Goal: Task Accomplishment & Management: Use online tool/utility

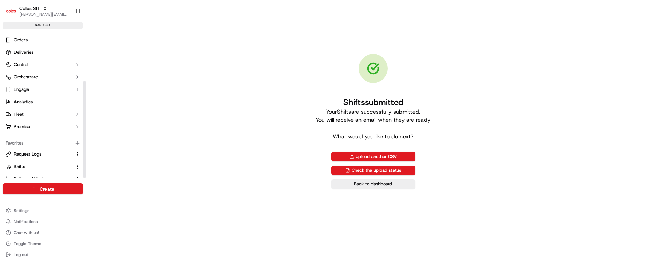
scroll to position [74, 0]
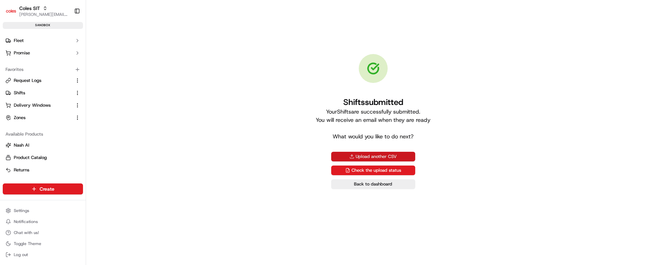
click at [365, 156] on button "Upload another CSV" at bounding box center [373, 157] width 84 height 10
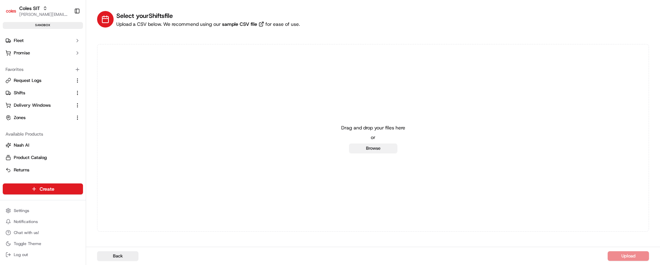
click at [369, 146] on button "Browse" at bounding box center [373, 149] width 48 height 10
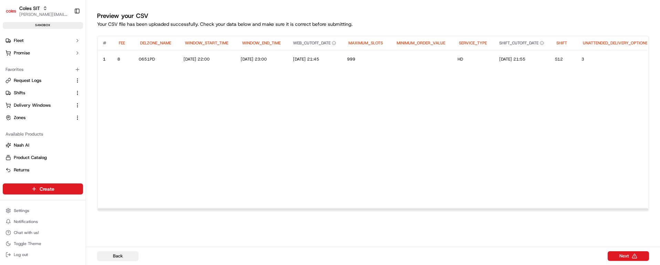
click at [112, 255] on button "Back" at bounding box center [117, 256] width 41 height 10
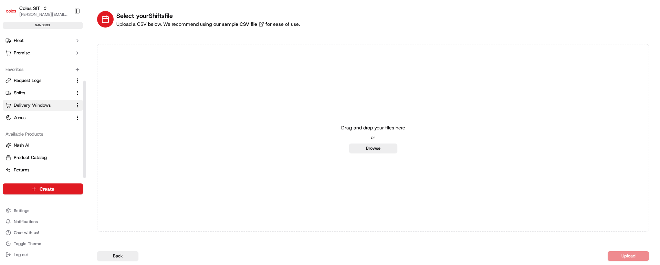
click at [32, 108] on span "Delivery Windows" at bounding box center [32, 105] width 37 height 6
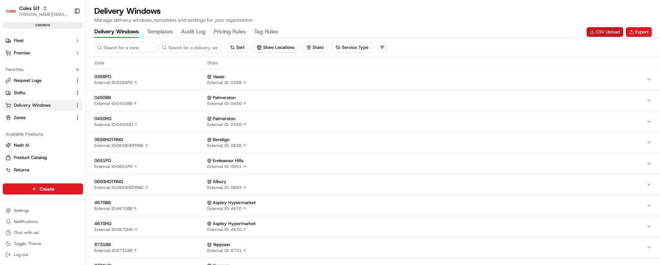
click at [605, 33] on button "CSV Upload" at bounding box center [605, 32] width 37 height 10
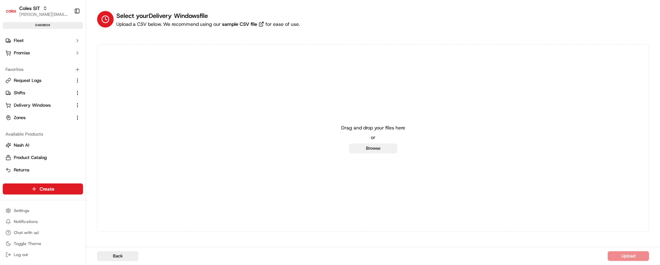
click at [385, 144] on button "Browse" at bounding box center [373, 149] width 48 height 10
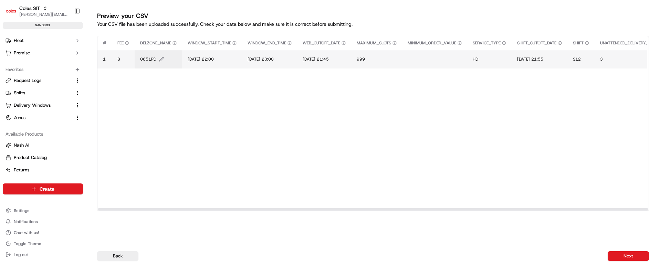
click at [151, 60] on span "0651PD" at bounding box center [148, 59] width 16 height 6
click at [155, 52] on input "0651PD" at bounding box center [182, 52] width 76 height 12
type input "4948HD"
click at [215, 51] on button at bounding box center [215, 52] width 10 height 12
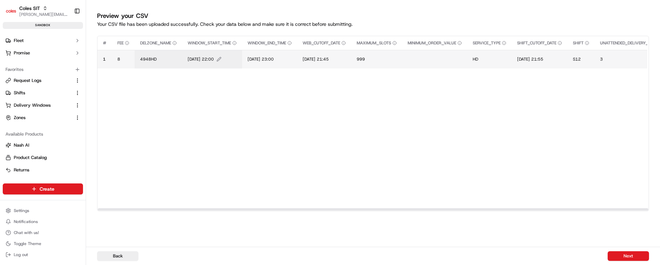
click at [208, 59] on span "[DATE] 22:00" at bounding box center [201, 59] width 26 height 6
click at [199, 52] on input "[DATE] 22:00" at bounding box center [230, 52] width 76 height 12
click at [205, 51] on input "[DATE] 22:00" at bounding box center [230, 52] width 76 height 12
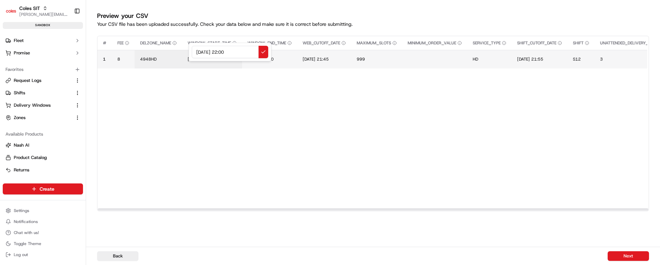
drag, startPoint x: 244, startPoint y: 51, endPoint x: 179, endPoint y: 51, distance: 65.1
click at [189, 51] on div "[DATE] 22:00" at bounding box center [230, 52] width 83 height 19
type input "[DATE] 22:00"
click at [263, 53] on button at bounding box center [264, 52] width 10 height 12
click at [274, 58] on span "[DATE] 23:00" at bounding box center [261, 59] width 26 height 6
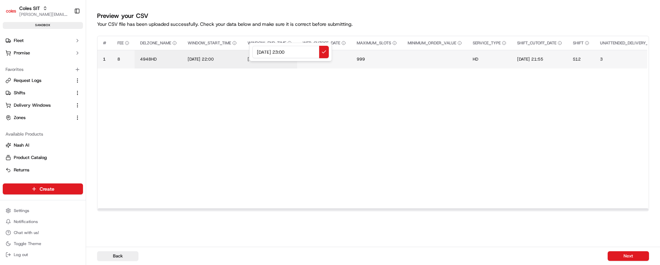
drag, startPoint x: 306, startPoint y: 50, endPoint x: 230, endPoint y: 52, distance: 75.8
click at [249, 52] on div "[DATE] 23:00" at bounding box center [290, 52] width 83 height 19
click at [218, 60] on div at bounding box center [330, 132] width 660 height 265
click at [214, 58] on span "[DATE] 22:00" at bounding box center [201, 59] width 26 height 6
click at [227, 52] on input "[DATE] 22:00" at bounding box center [230, 52] width 76 height 12
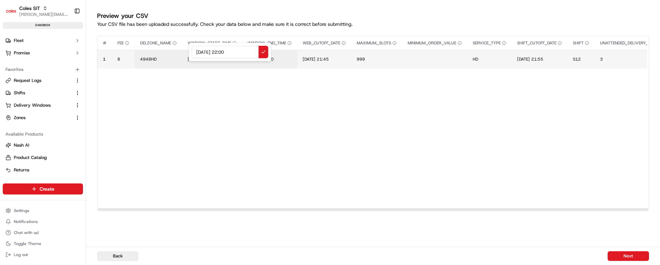
click at [227, 52] on input "[DATE] 22:00" at bounding box center [230, 52] width 76 height 12
type input "[DATE] 20:00"
click at [262, 51] on button at bounding box center [264, 52] width 10 height 12
click at [267, 56] on span "[DATE] 23:00" at bounding box center [261, 59] width 26 height 6
drag, startPoint x: 302, startPoint y: 50, endPoint x: 244, endPoint y: 51, distance: 57.5
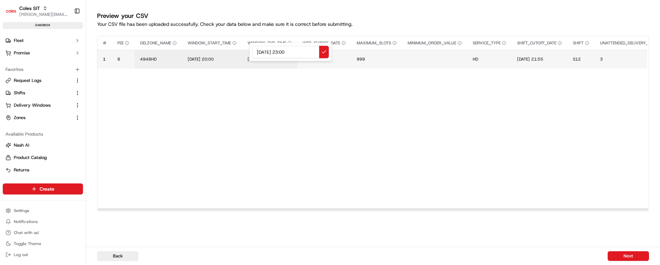
click at [249, 51] on div "[DATE] 23:00" at bounding box center [290, 52] width 83 height 19
click at [288, 52] on input "[DATE] 22:00" at bounding box center [290, 52] width 76 height 12
type input "[DATE] 21:00"
click at [324, 51] on button at bounding box center [324, 52] width 10 height 12
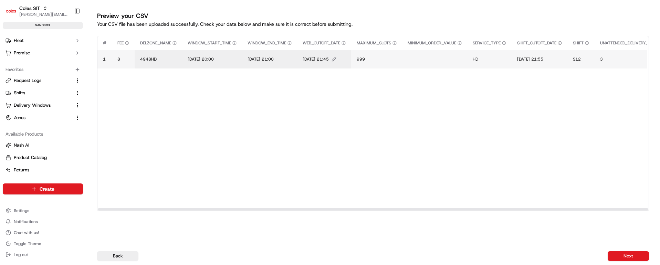
click at [329, 59] on span "[DATE] 21:45" at bounding box center [316, 59] width 26 height 6
drag, startPoint x: 361, startPoint y: 51, endPoint x: 287, endPoint y: 52, distance: 74.4
click at [306, 52] on div "[DATE] 21:45" at bounding box center [347, 52] width 83 height 19
click at [345, 52] on input "[DATE] 22:00" at bounding box center [347, 52] width 76 height 12
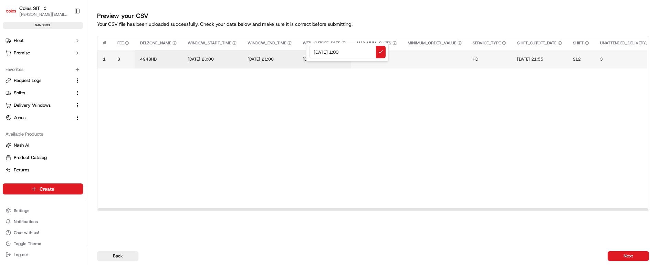
type input "[DATE] 13:00"
drag, startPoint x: 358, startPoint y: 51, endPoint x: 292, endPoint y: 54, distance: 65.5
click at [306, 54] on div "[DATE] 13:00" at bounding box center [347, 52] width 83 height 19
click at [380, 53] on button at bounding box center [381, 52] width 10 height 12
click at [365, 58] on span "999" at bounding box center [361, 59] width 8 height 6
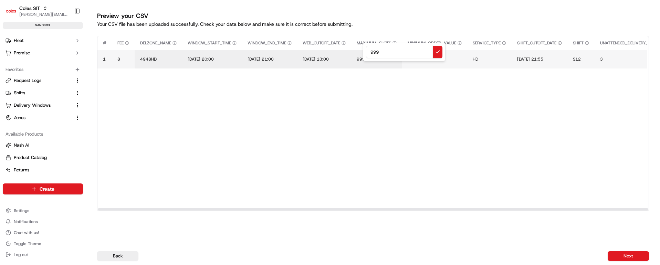
click at [375, 53] on input "999" at bounding box center [404, 52] width 76 height 12
click at [375, 52] on input "999" at bounding box center [404, 52] width 76 height 12
type input "50"
click at [438, 53] on button at bounding box center [438, 52] width 10 height 12
click at [536, 57] on span "[DATE] 21:55" at bounding box center [530, 59] width 26 height 6
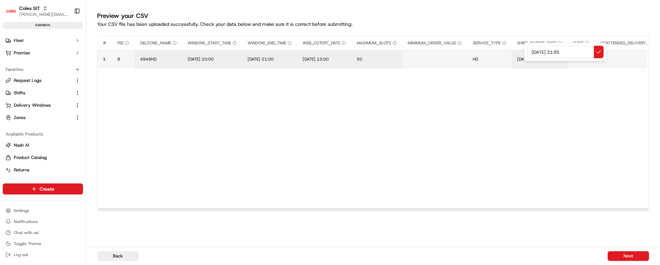
drag, startPoint x: 577, startPoint y: 51, endPoint x: 510, endPoint y: 52, distance: 66.1
click at [524, 52] on div "[DATE] 21:55" at bounding box center [565, 52] width 83 height 19
click at [570, 51] on input "[DATE] 13:00" at bounding box center [565, 52] width 76 height 12
type input "[DATE] 13:10"
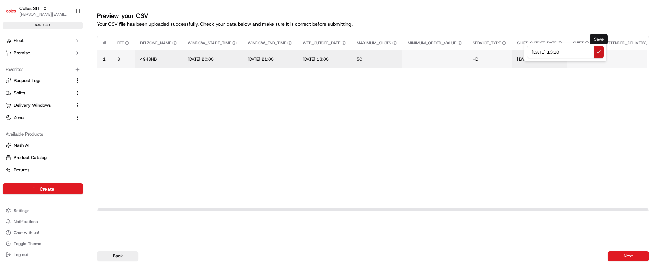
click at [597, 53] on button at bounding box center [599, 52] width 10 height 12
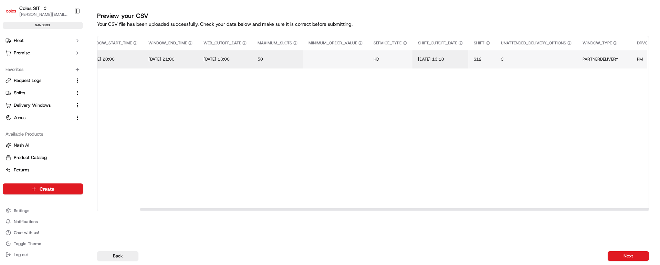
scroll to position [0, 124]
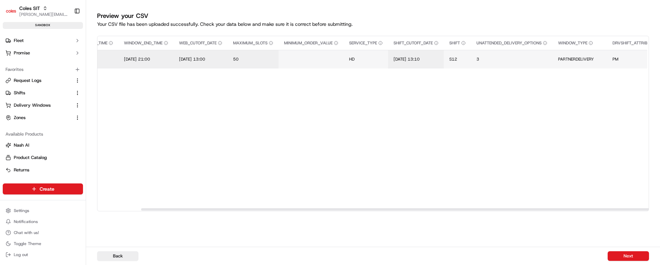
drag, startPoint x: 276, startPoint y: 209, endPoint x: 320, endPoint y: 206, distance: 43.9
click at [320, 208] on div at bounding box center [416, 209] width 551 height 2
click at [457, 59] on span "S12" at bounding box center [453, 59] width 8 height 6
type input "S20"
click at [530, 51] on button at bounding box center [532, 52] width 10 height 12
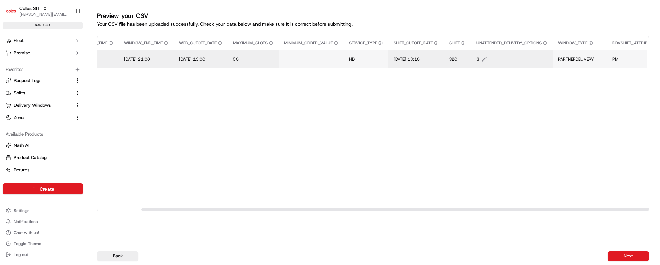
click at [479, 60] on span "3" at bounding box center [478, 59] width 3 height 6
type input "2"
click at [560, 51] on button at bounding box center [560, 52] width 10 height 12
click at [585, 61] on span "PARTNERDELIVERY" at bounding box center [576, 59] width 36 height 6
click at [590, 51] on input "PARTNERDELIVERY" at bounding box center [609, 52] width 76 height 12
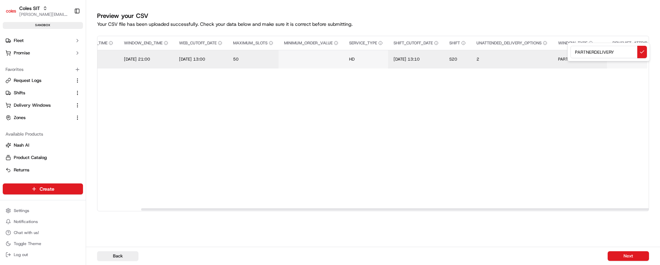
click at [590, 50] on input "PARTNERDELIVERY" at bounding box center [609, 52] width 76 height 12
click at [642, 52] on button at bounding box center [643, 52] width 10 height 12
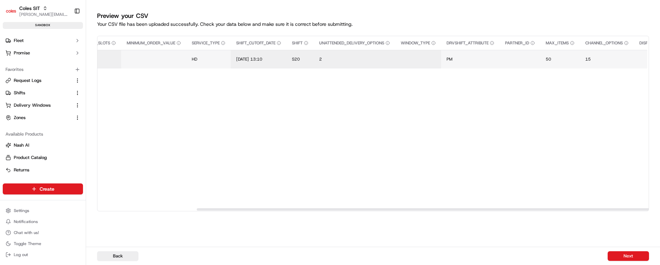
scroll to position [0, 0]
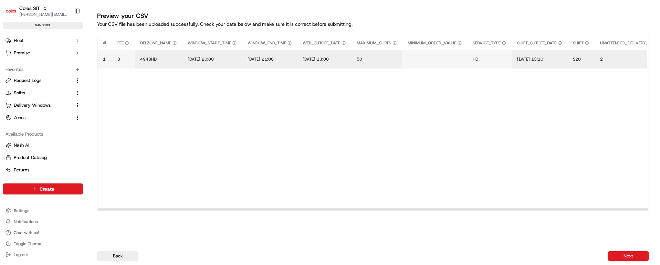
drag, startPoint x: 330, startPoint y: 210, endPoint x: 131, endPoint y: 214, distance: 198.4
click at [131, 211] on div at bounding box center [373, 209] width 551 height 2
click at [119, 59] on span "8" at bounding box center [118, 59] width 3 height 6
type input "5.5"
click at [192, 51] on button at bounding box center [192, 52] width 10 height 12
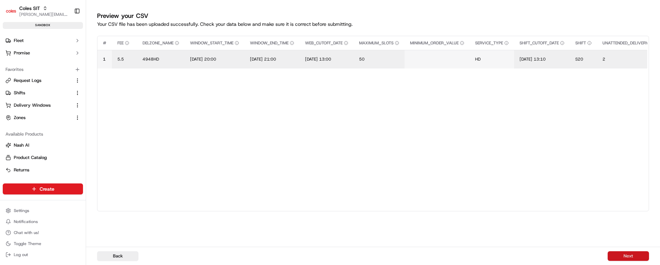
click at [621, 258] on button "Next" at bounding box center [628, 256] width 41 height 10
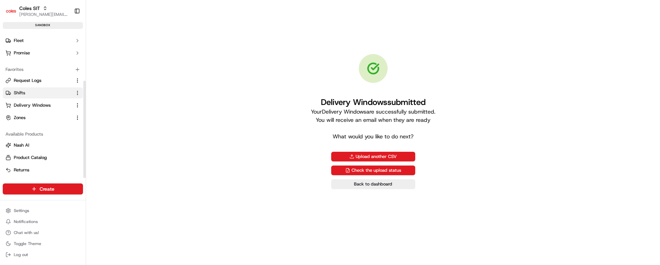
click at [23, 92] on span "Shifts" at bounding box center [19, 93] width 11 height 6
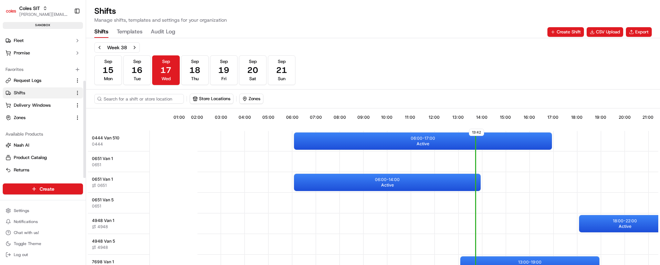
scroll to position [0, 65]
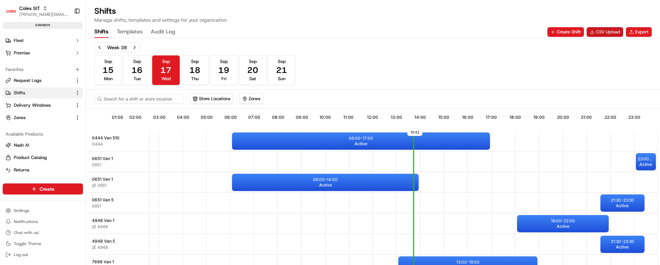
click at [599, 31] on button "CSV Upload" at bounding box center [605, 32] width 37 height 10
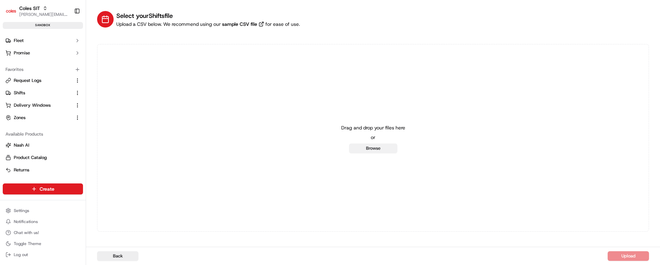
click at [376, 147] on button "Browse" at bounding box center [373, 149] width 48 height 10
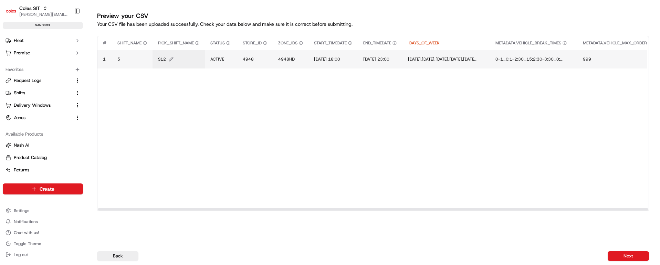
click at [164, 59] on span "S12" at bounding box center [162, 59] width 8 height 6
type input "S20"
click at [232, 50] on button at bounding box center [234, 52] width 10 height 12
click at [340, 60] on span "[DATE] 18:00" at bounding box center [327, 59] width 26 height 6
drag, startPoint x: 369, startPoint y: 53, endPoint x: 320, endPoint y: 48, distance: 48.5
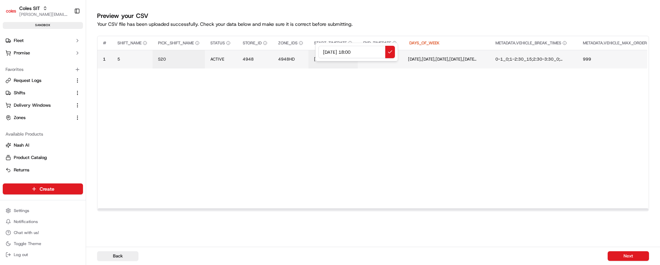
click at [320, 48] on input "[DATE] 18:00" at bounding box center [357, 52] width 76 height 12
paste input "[DATE] 13"
click at [356, 51] on input "[DATE] 13:00" at bounding box center [357, 52] width 76 height 12
click at [361, 51] on input "[DATE] 19:00" at bounding box center [357, 52] width 76 height 12
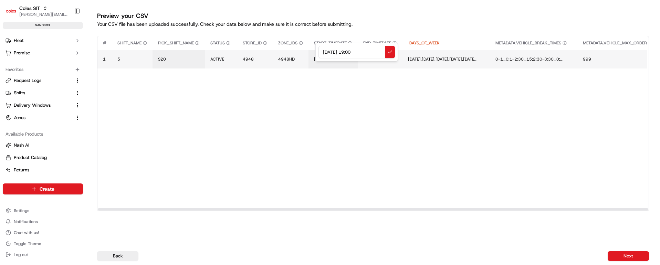
click at [361, 51] on input "[DATE] 19:00" at bounding box center [357, 52] width 76 height 12
drag, startPoint x: 371, startPoint y: 51, endPoint x: 291, endPoint y: 54, distance: 79.9
click at [315, 54] on div "[DATE] 19:30" at bounding box center [356, 52] width 83 height 19
type input "[DATE] 19:30"
click at [390, 50] on button at bounding box center [390, 52] width 10 height 12
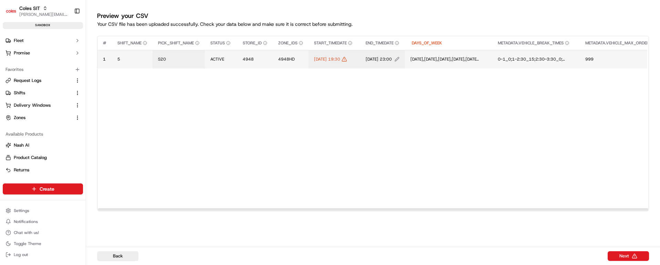
click at [392, 62] on span "[DATE] 23:00" at bounding box center [379, 59] width 26 height 6
drag, startPoint x: 433, startPoint y: 50, endPoint x: 365, endPoint y: 51, distance: 67.5
click at [380, 51] on div "[DATE] 23:00" at bounding box center [421, 52] width 83 height 19
paste input "[DATE] 19:3"
click at [420, 52] on input "[DATE] 19:30" at bounding box center [421, 52] width 76 height 12
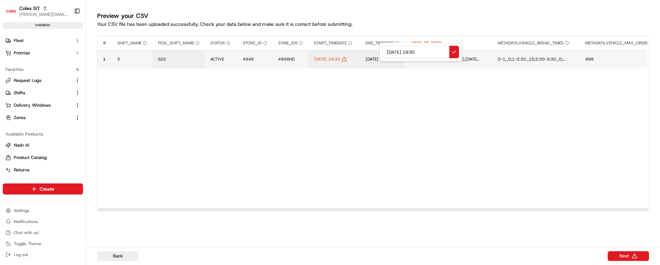
click at [420, 52] on input "[DATE] 19:30" at bounding box center [421, 52] width 76 height 12
type input "[DATE] 21:30"
click at [453, 51] on button at bounding box center [454, 52] width 10 height 12
drag, startPoint x: 323, startPoint y: 209, endPoint x: 128, endPoint y: 221, distance: 194.6
click at [128, 211] on div at bounding box center [373, 209] width 551 height 2
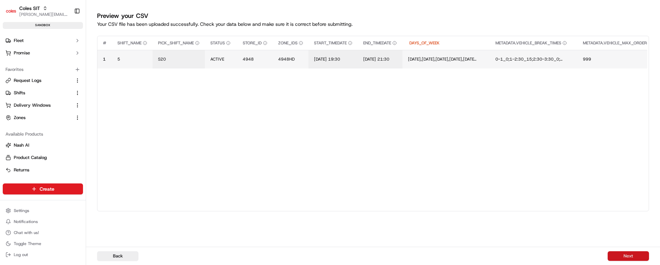
click at [623, 256] on button "Next" at bounding box center [628, 256] width 41 height 10
